Goal: Check status: Check status

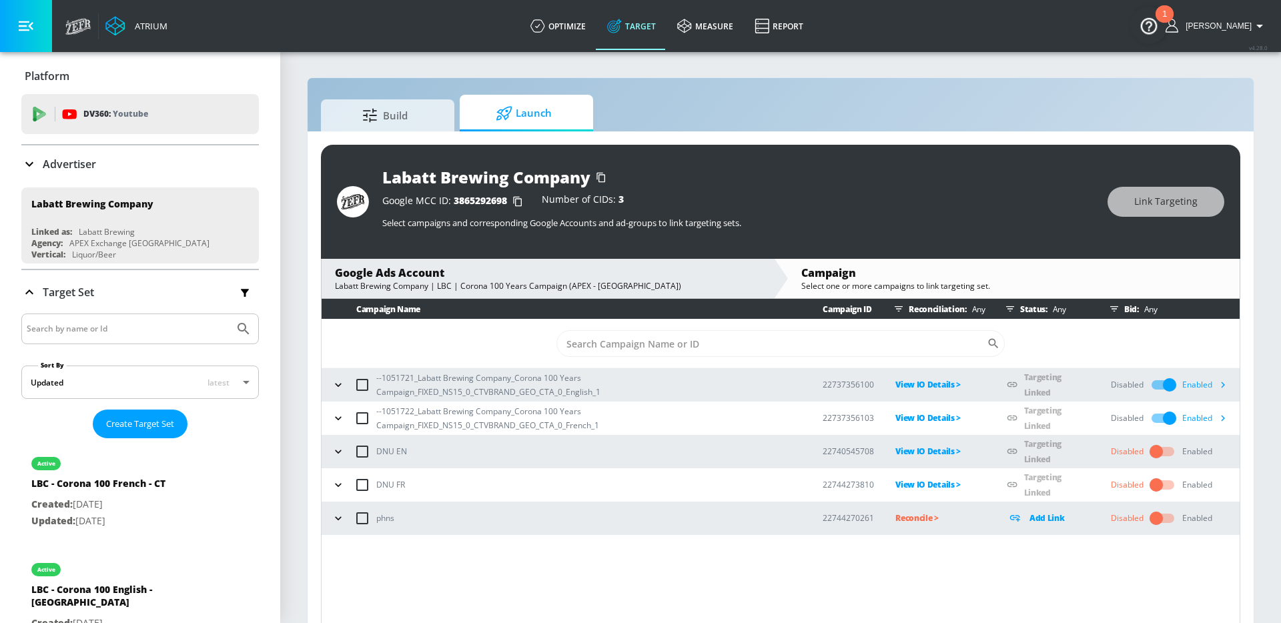
click at [346, 414] on button "button" at bounding box center [338, 418] width 20 height 20
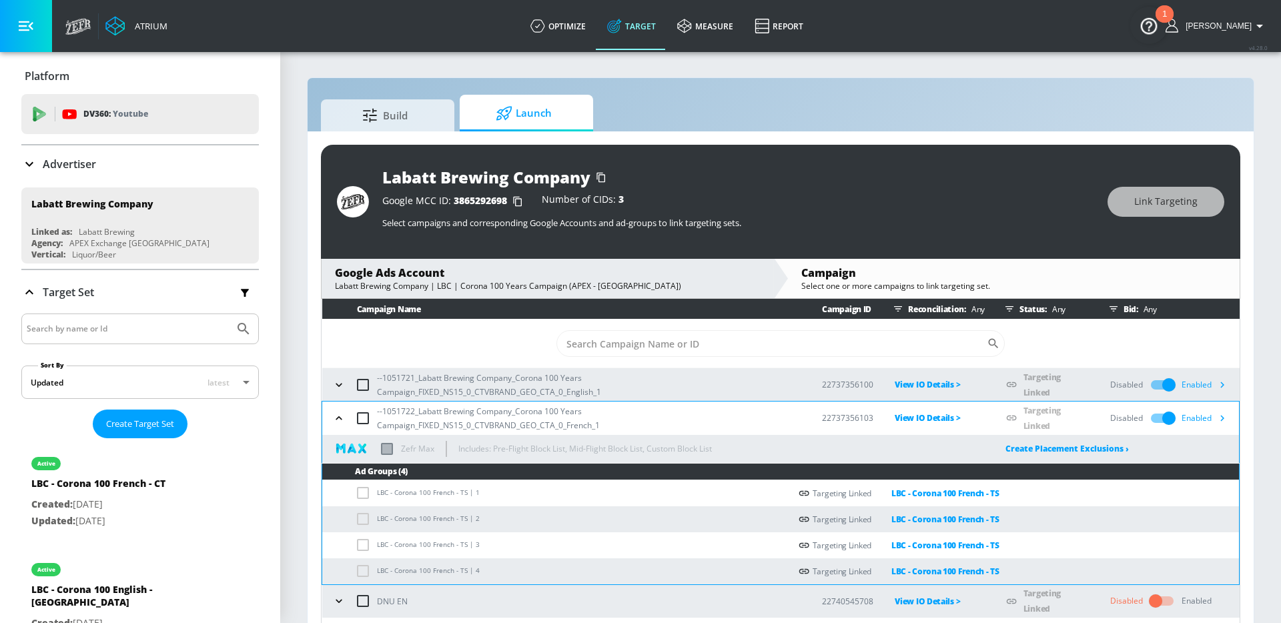
click at [346, 414] on button "button" at bounding box center [339, 418] width 20 height 20
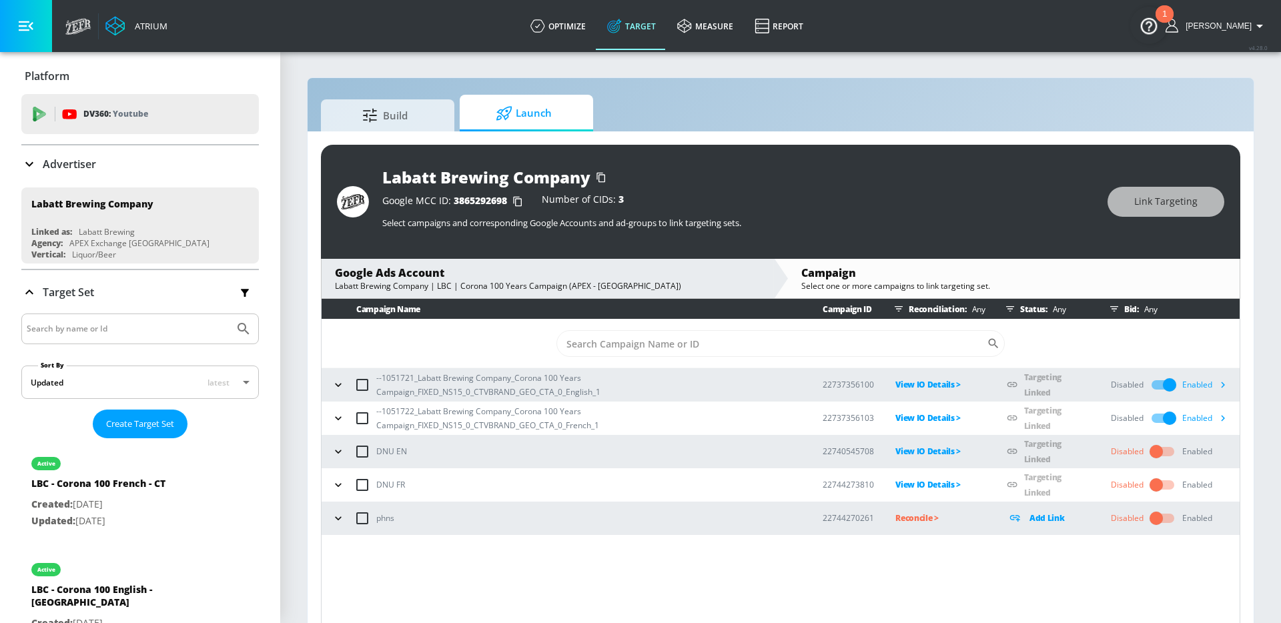
click at [337, 483] on icon "button" at bounding box center [338, 484] width 13 height 13
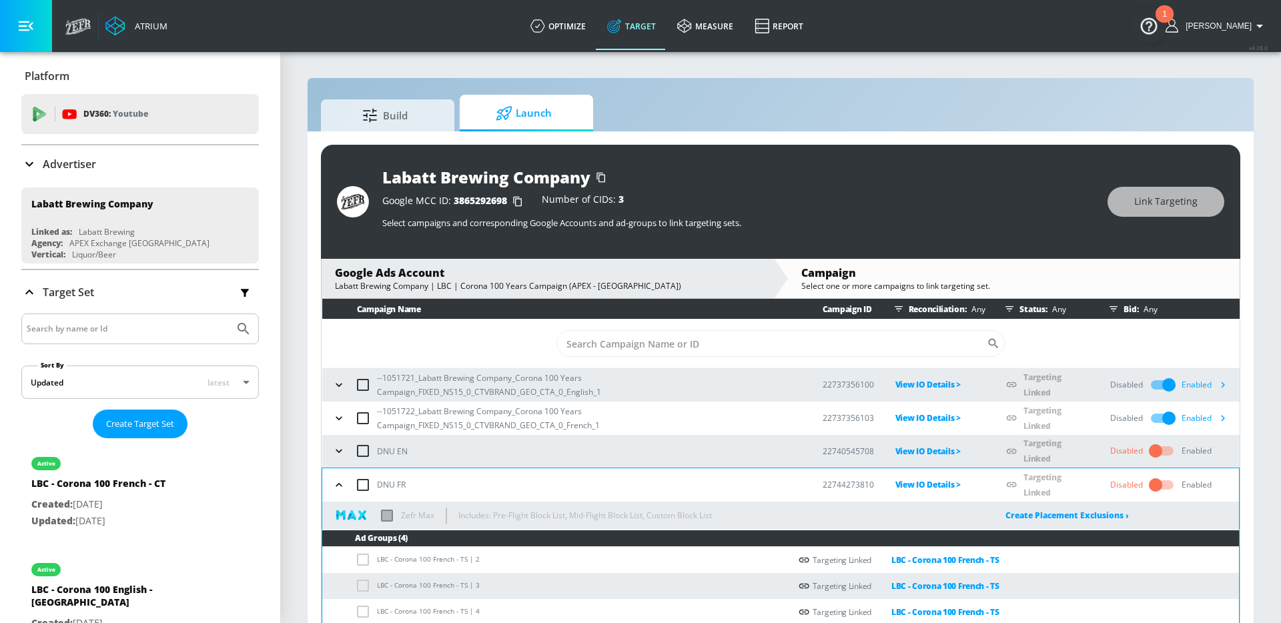
click at [337, 483] on icon "button" at bounding box center [338, 484] width 13 height 13
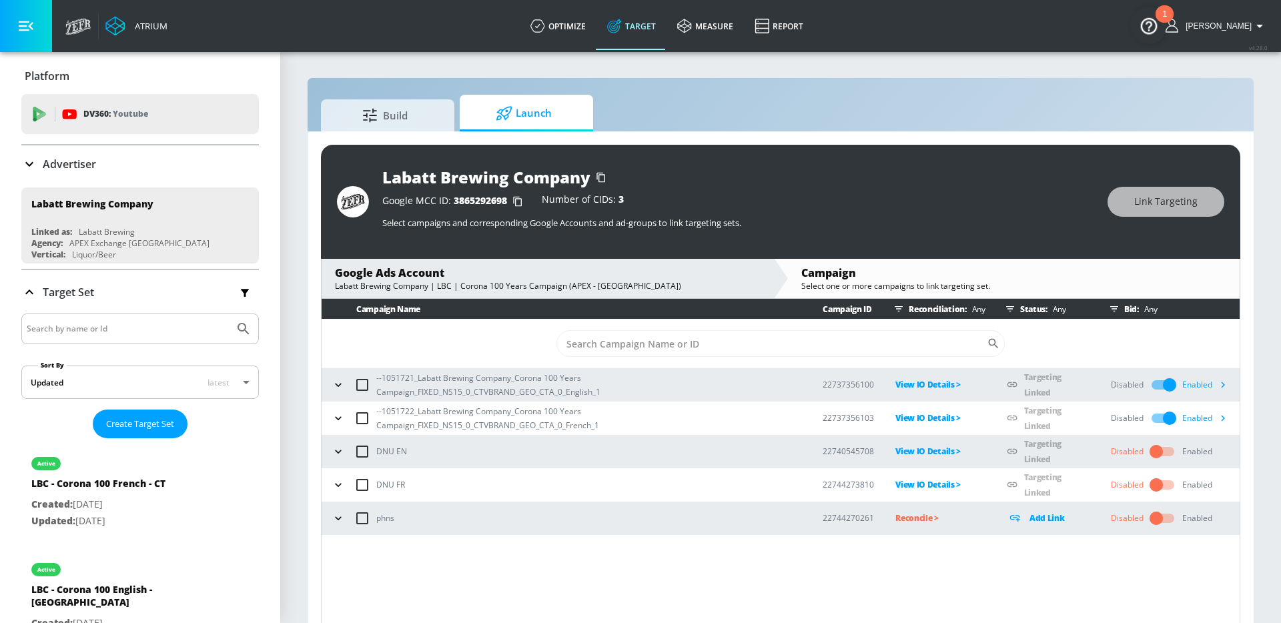
click at [338, 451] on icon "button" at bounding box center [338, 451] width 6 height 3
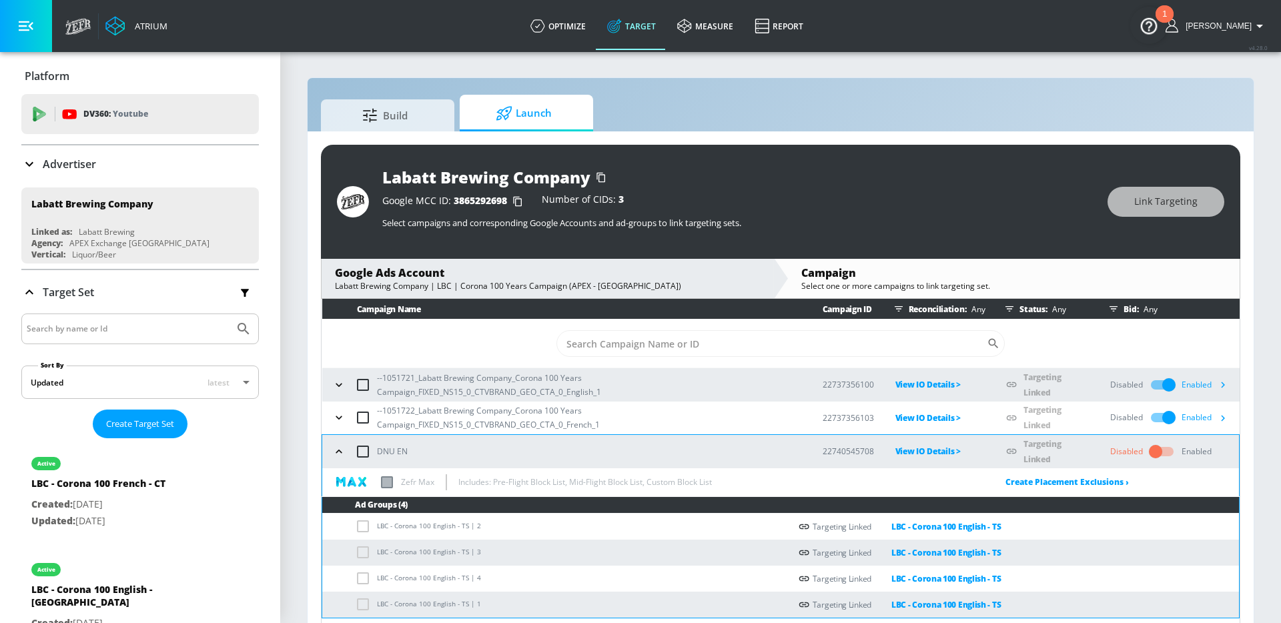
click at [338, 451] on icon "button" at bounding box center [338, 451] width 13 height 13
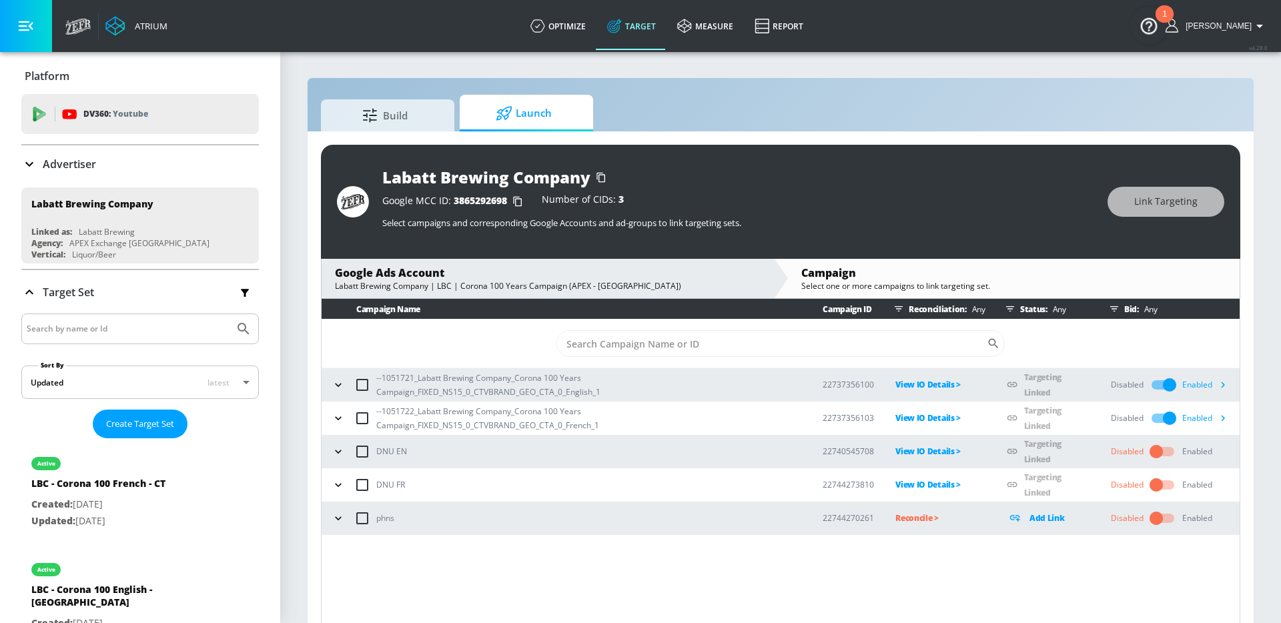
click at [340, 408] on button "button" at bounding box center [338, 418] width 20 height 20
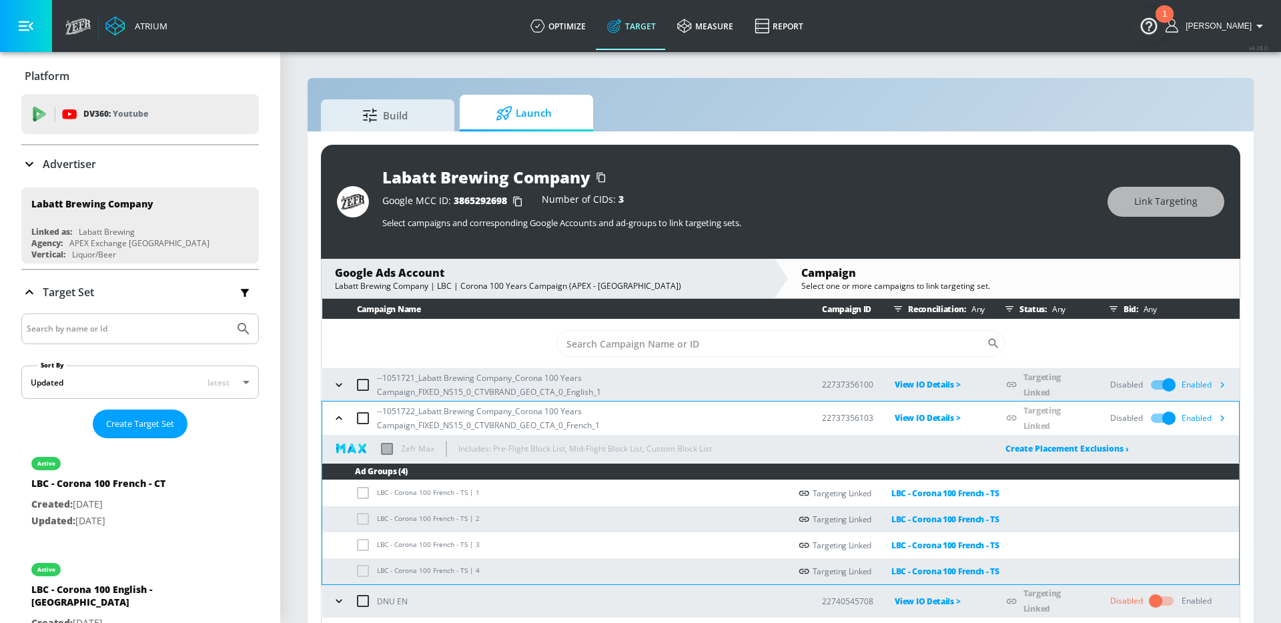
click at [340, 408] on button "button" at bounding box center [339, 418] width 20 height 20
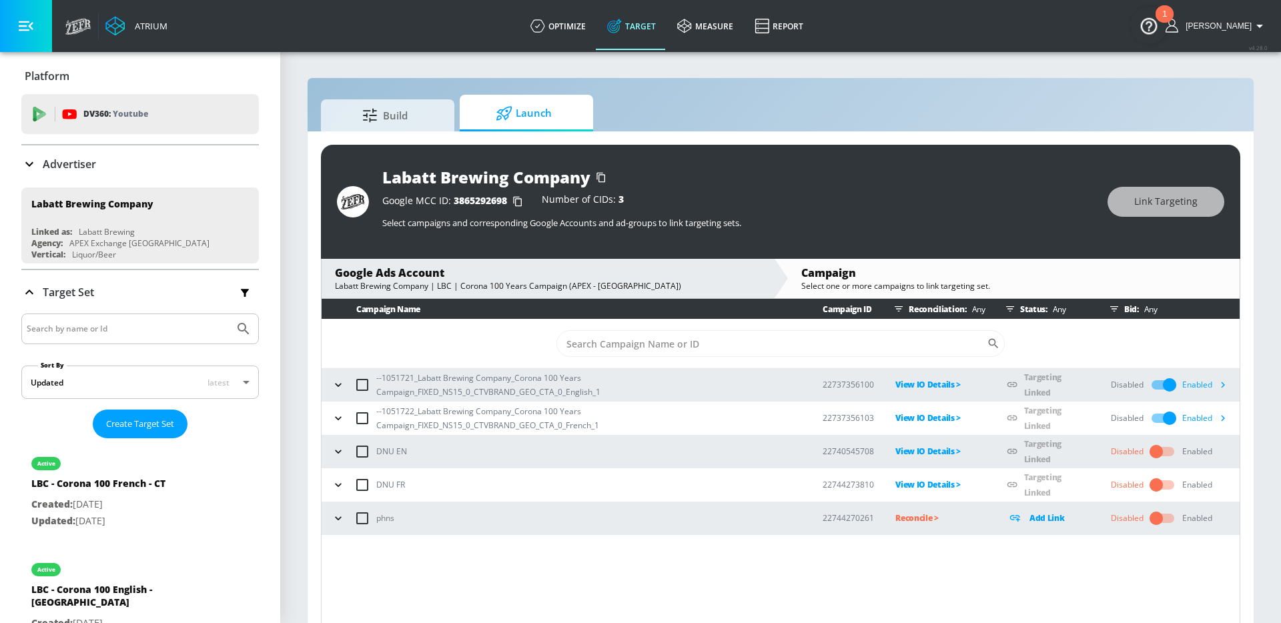
click at [340, 387] on icon "button" at bounding box center [338, 384] width 13 height 13
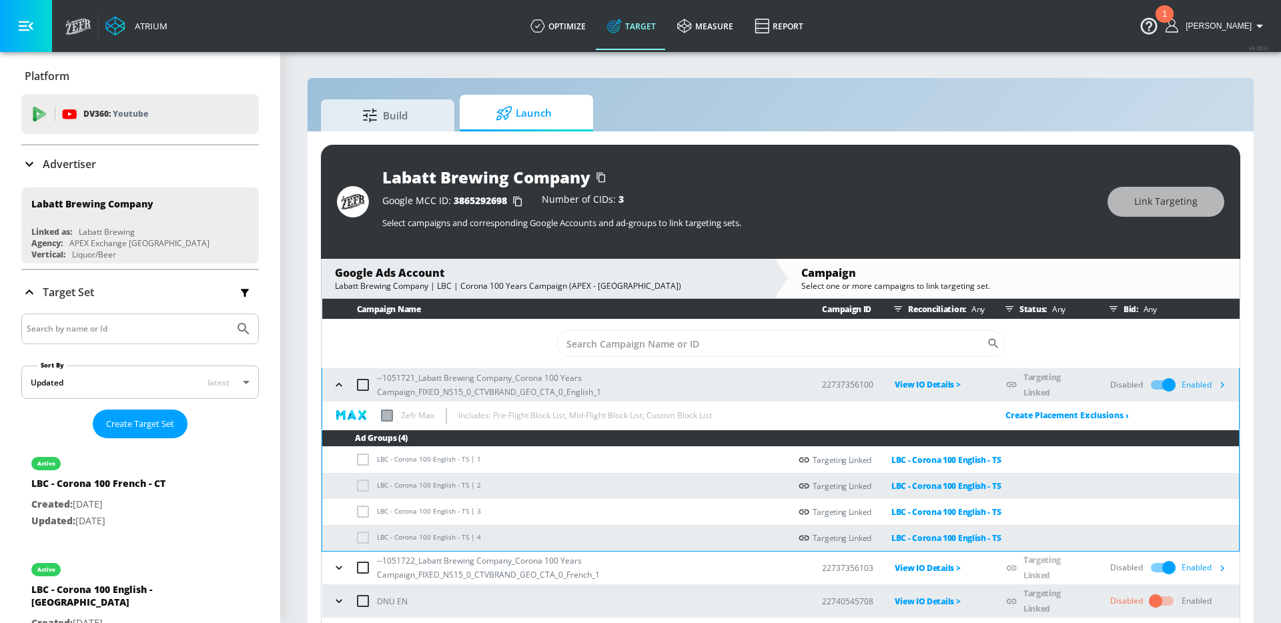
click at [340, 384] on icon "button" at bounding box center [339, 384] width 6 height 3
